Goal: Information Seeking & Learning: Learn about a topic

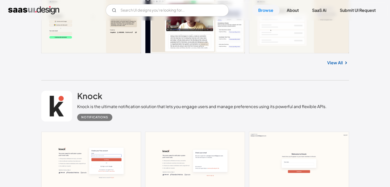
scroll to position [339, 0]
click at [331, 63] on link "View All" at bounding box center [336, 63] width 16 height 6
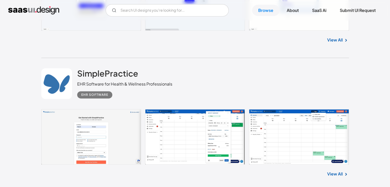
scroll to position [761, 0]
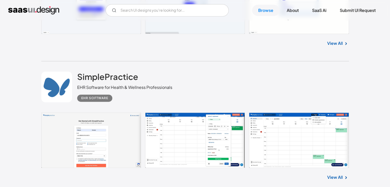
click at [121, 127] on link at bounding box center [195, 140] width 308 height 55
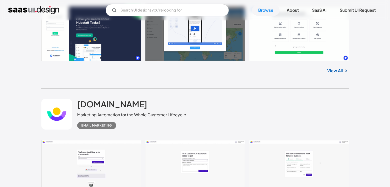
scroll to position [1432, 0]
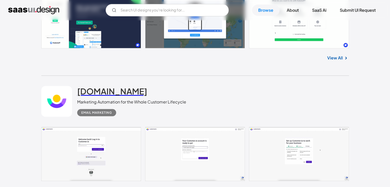
click at [83, 86] on h2 "customer.io" at bounding box center [112, 91] width 70 height 10
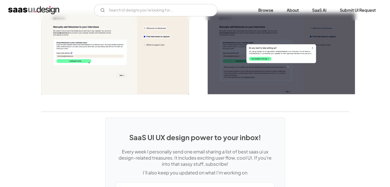
scroll to position [1230, 0]
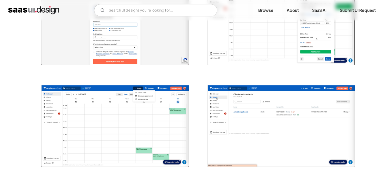
scroll to position [139, 0]
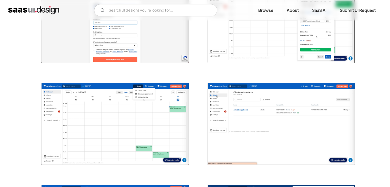
click at [280, 116] on img "open lightbox" at bounding box center [281, 123] width 147 height 81
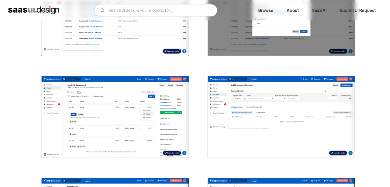
scroll to position [571, 0]
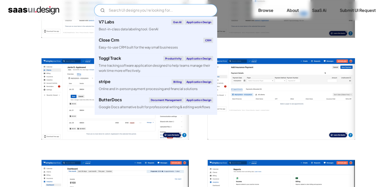
click at [131, 10] on input "Email Form" at bounding box center [155, 10] width 123 height 12
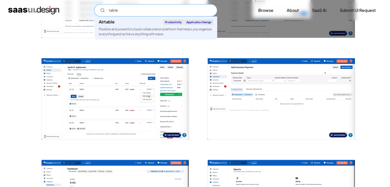
type input "table"
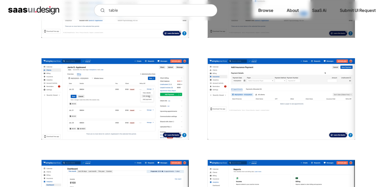
scroll to position [576, 0]
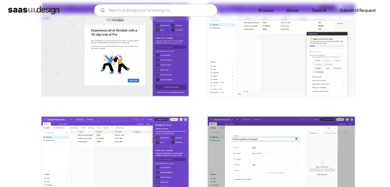
scroll to position [427, 0]
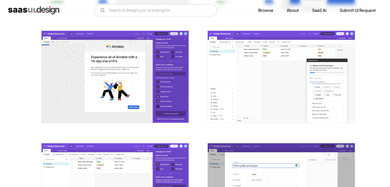
click at [276, 60] on img "open lightbox" at bounding box center [281, 77] width 147 height 92
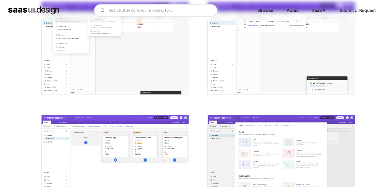
scroll to position [681, 0]
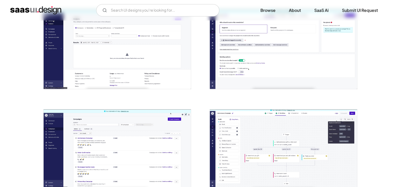
scroll to position [407, 0]
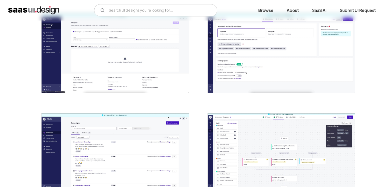
click at [105, 141] on img "open lightbox" at bounding box center [115, 152] width 147 height 79
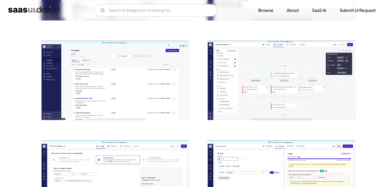
scroll to position [494, 0]
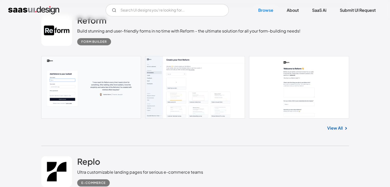
scroll to position [1773, 0]
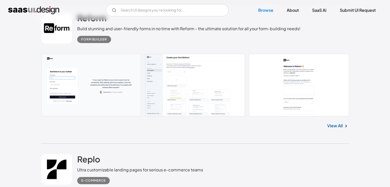
drag, startPoint x: 101, startPoint y: 95, endPoint x: 269, endPoint y: 131, distance: 171.4
click at [269, 131] on div "View All" at bounding box center [195, 125] width 308 height 17
click at [337, 125] on link "View All" at bounding box center [336, 126] width 16 height 6
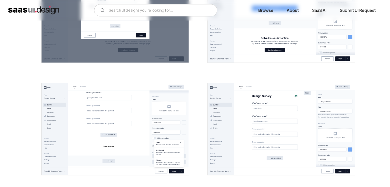
scroll to position [375, 0]
